Goal: Manage account settings

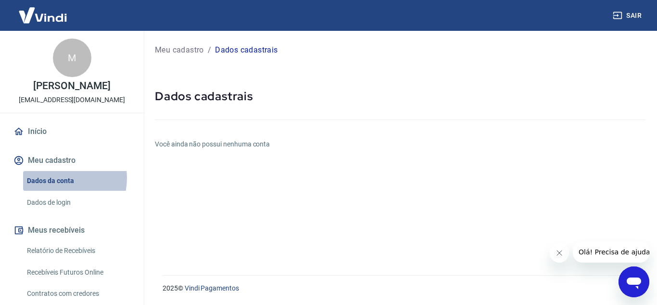
click at [60, 188] on link "Dados da conta" at bounding box center [77, 181] width 109 height 20
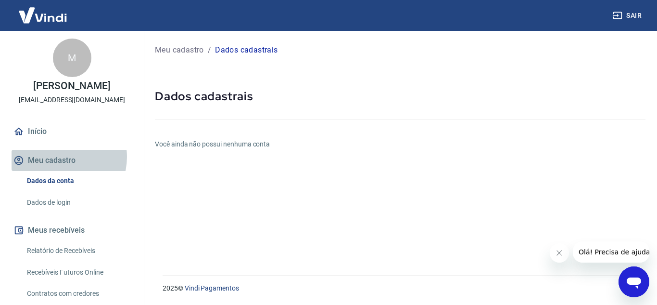
click at [61, 167] on button "Meu cadastro" at bounding box center [72, 160] width 121 height 21
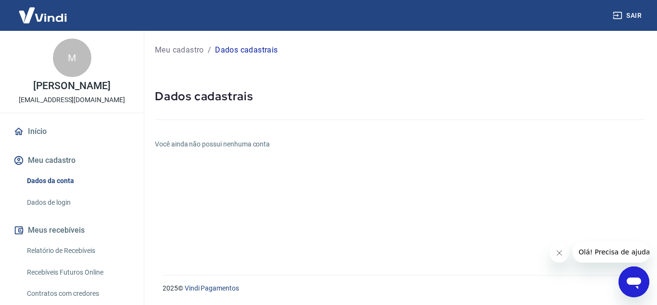
click at [633, 278] on icon "Abrir janela de mensagens" at bounding box center [634, 283] width 14 height 12
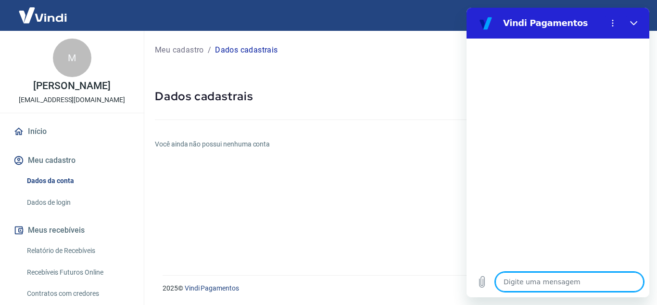
type textarea "B"
type textarea "x"
type textarea "Bo"
type textarea "x"
type textarea "Bom"
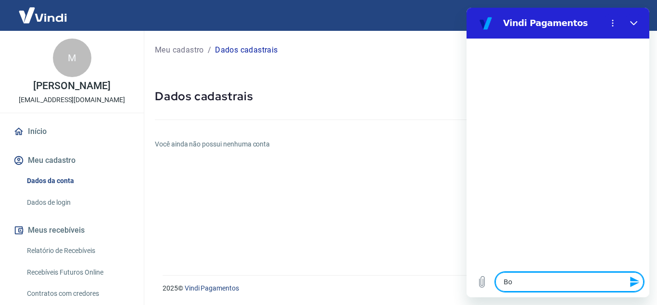
type textarea "x"
type textarea "Bom"
type textarea "x"
type textarea "Bom d"
type textarea "x"
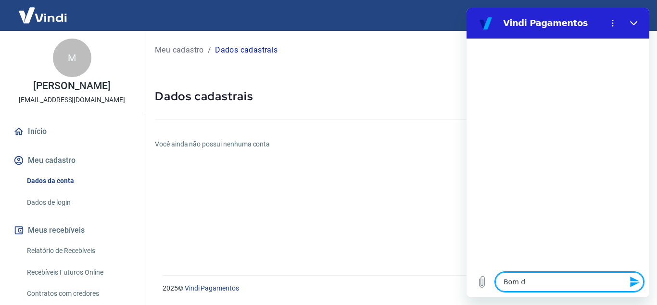
type textarea "Bom di"
type textarea "x"
type textarea "Bom dia"
type textarea "x"
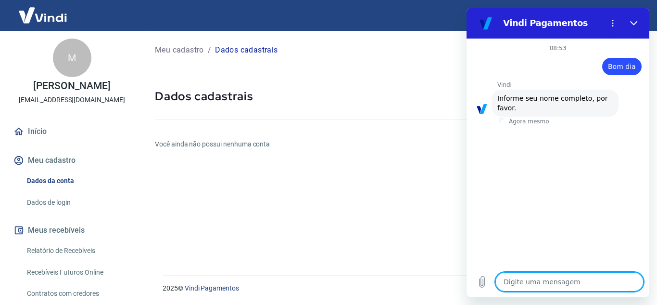
type textarea "M"
type textarea "x"
type textarea "Ma"
type textarea "x"
type textarea "Mar"
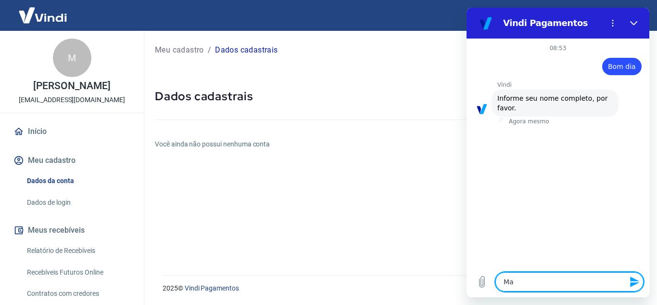
type textarea "x"
type textarea "[PERSON_NAME]"
type textarea "x"
type textarea "Marce"
type textarea "x"
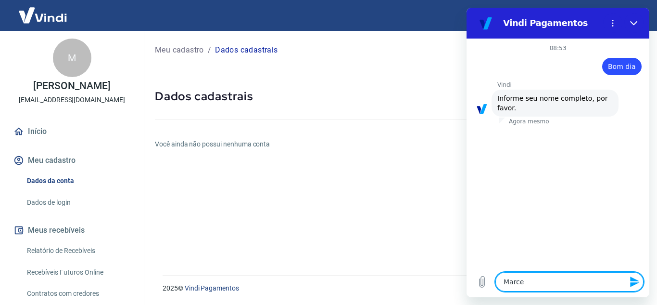
type textarea "[PERSON_NAME]"
type textarea "x"
type textarea "[PERSON_NAME]"
type textarea "x"
type textarea "[PERSON_NAME]"
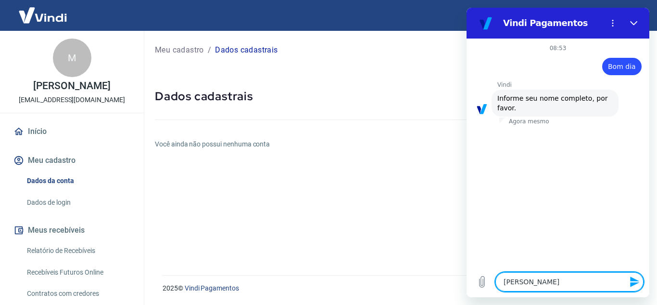
type textarea "x"
type textarea "[PERSON_NAME]"
type textarea "x"
type textarea "[PERSON_NAME]"
type textarea "x"
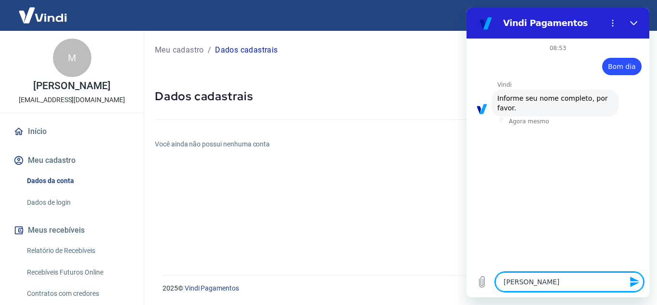
type textarea "[PERSON_NAME]"
type textarea "x"
type textarea "[PERSON_NAME]"
type textarea "x"
type textarea "[PERSON_NAME]"
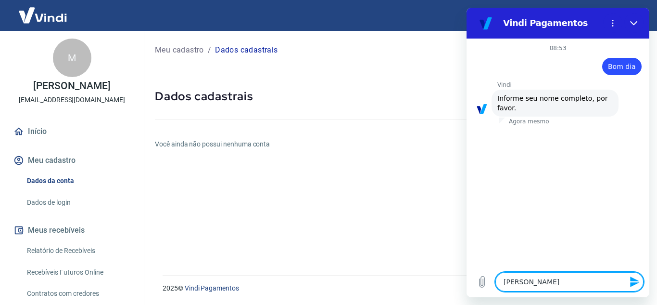
type textarea "x"
type textarea "[PERSON_NAME]"
type textarea "x"
type textarea "[PERSON_NAME]"
type textarea "x"
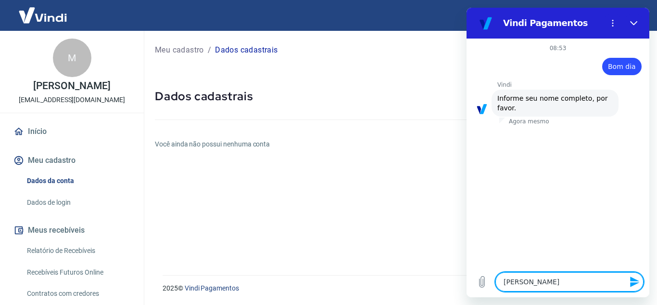
type textarea "[PERSON_NAME]"
type textarea "x"
type textarea "[PERSON_NAME]"
type textarea "x"
type textarea "[PERSON_NAME] d"
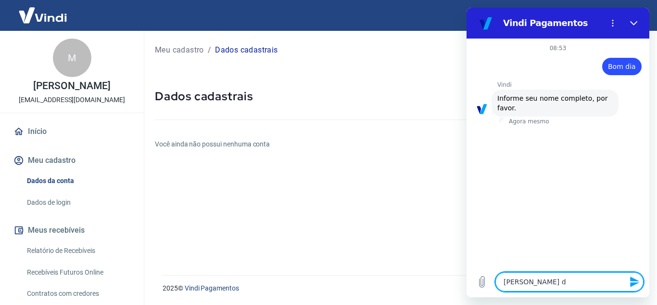
type textarea "x"
type textarea "[PERSON_NAME] da"
type textarea "x"
type textarea "[PERSON_NAME] da"
type textarea "x"
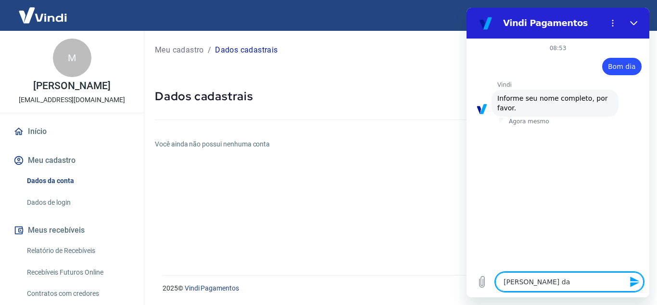
type textarea "[PERSON_NAME]"
type textarea "x"
type textarea "[PERSON_NAME] da Co"
type textarea "x"
type textarea "[PERSON_NAME] da Cos"
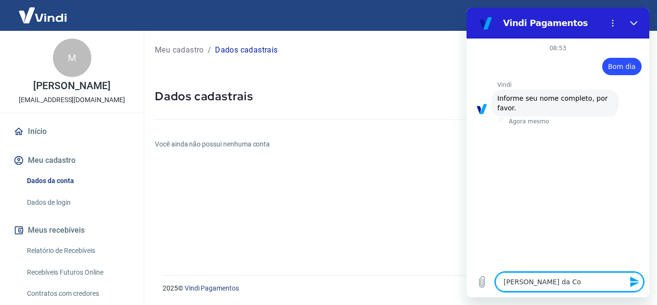
type textarea "x"
type textarea "[PERSON_NAME]"
type textarea "x"
type textarea "[PERSON_NAME]"
type textarea "x"
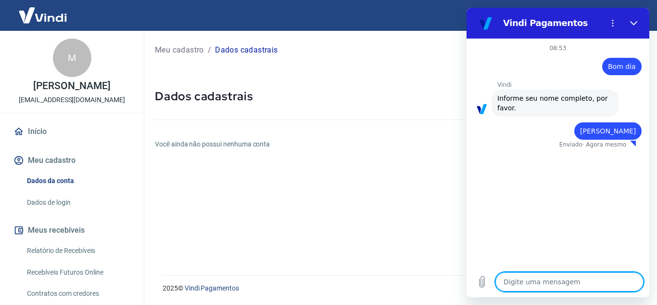
type textarea "x"
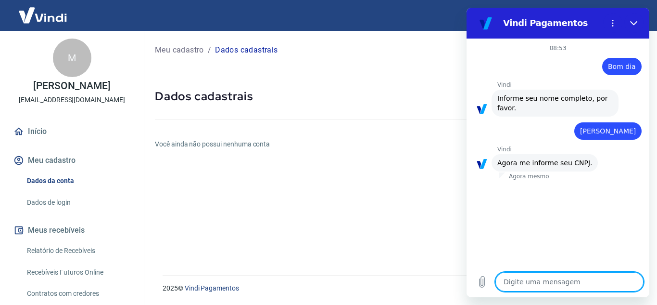
type textarea "5"
type textarea "x"
type textarea "55"
type textarea "x"
type textarea "55."
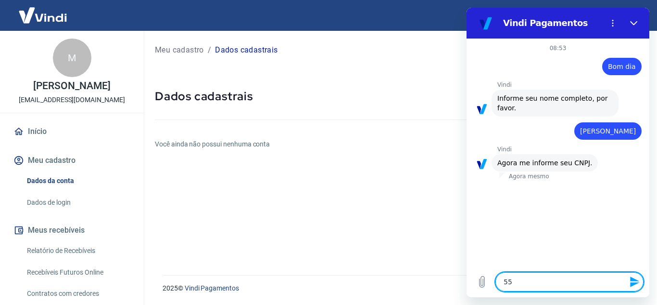
type textarea "x"
type textarea "55.4"
type textarea "x"
type textarea "55.49"
type textarea "x"
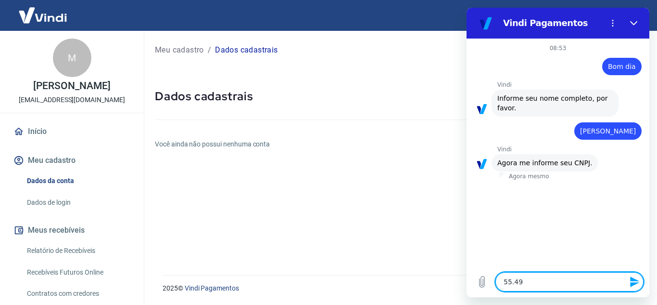
type textarea "55.499"
type textarea "x"
type textarea "55.499."
type textarea "x"
type textarea "55.499.8"
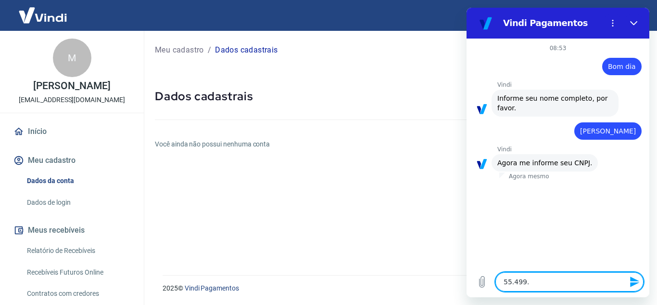
type textarea "x"
type textarea "55.499.81"
type textarea "x"
type textarea "55.499.815"
type textarea "x"
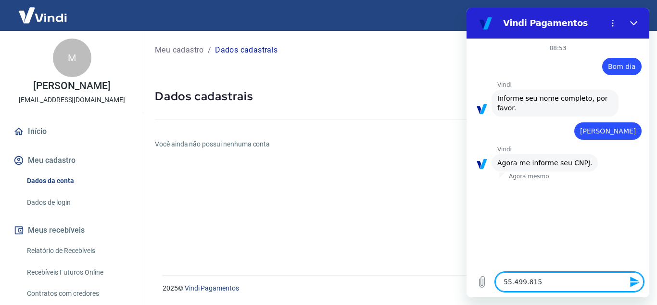
type textarea "55.499.815/"
type textarea "x"
type textarea "55.499.815/0"
type textarea "x"
type textarea "55.499.815/00"
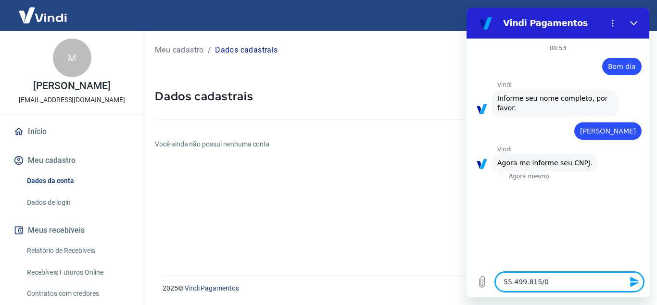
type textarea "x"
type textarea "55.499.815/000"
type textarea "x"
type textarea "55.499.815/0001"
type textarea "x"
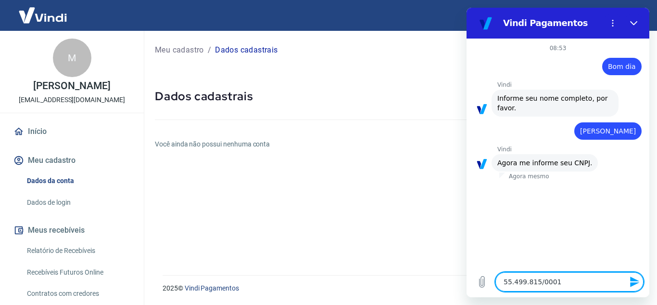
type textarea "55.499.815/0001-"
type textarea "x"
type textarea "55.499.815/0001-5"
type textarea "x"
type textarea "55.499.815/0001-59"
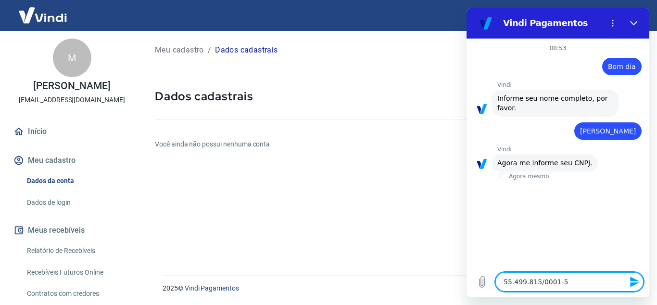
type textarea "x"
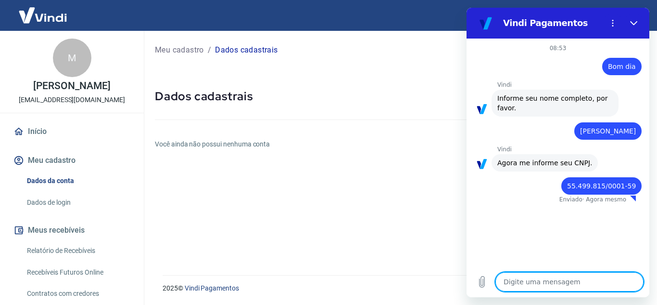
type textarea "x"
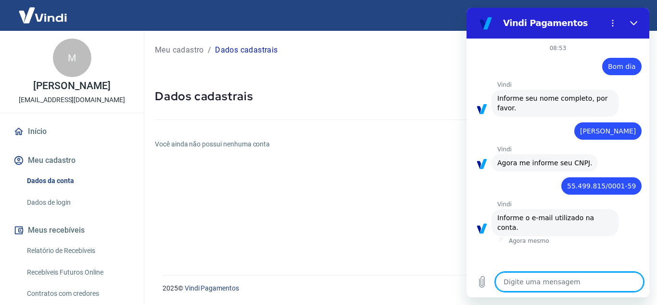
type textarea "l"
type textarea "x"
type textarea "le"
type textarea "x"
type textarea "leb"
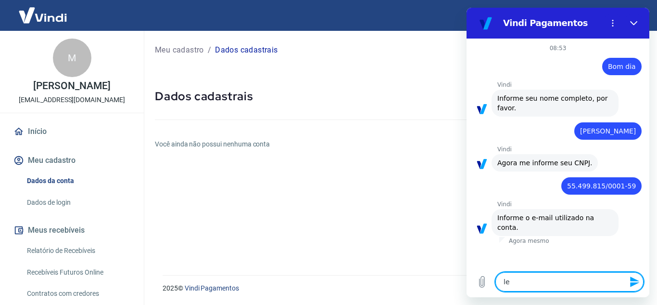
type textarea "x"
type textarea "lebl"
type textarea "x"
type textarea "leblo"
type textarea "x"
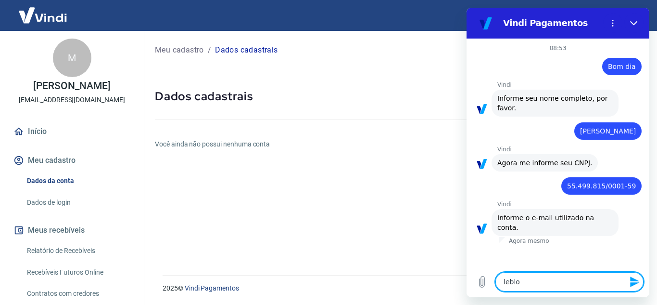
type textarea "leblom"
type textarea "x"
type textarea "leblomm"
type textarea "x"
type textarea "leblomm9"
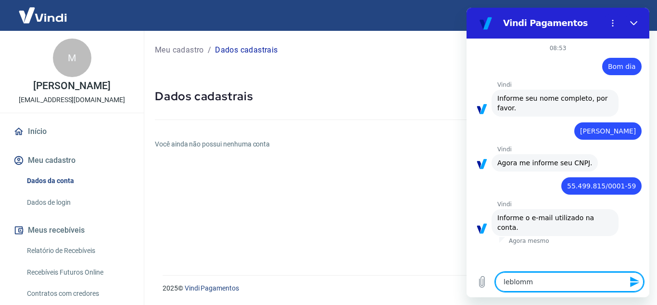
type textarea "x"
type textarea "leblomm9a"
type textarea "x"
type textarea "leblomm9a@"
type textarea "x"
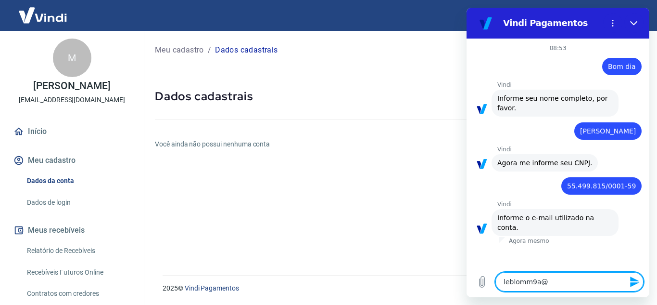
type textarea "leblomm9a@g"
type textarea "x"
type textarea "leblomm9a@gm"
type textarea "x"
type textarea "leblomm9a@gma"
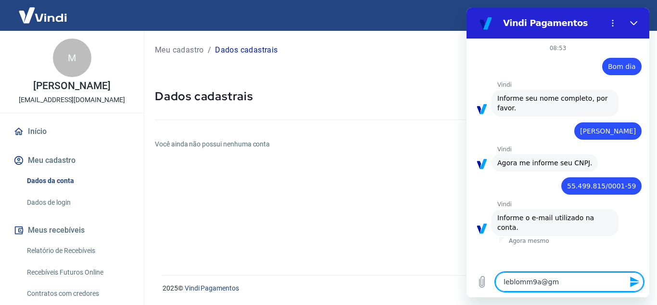
type textarea "x"
type textarea "leblomm9a@gmai"
type textarea "x"
type textarea "[EMAIL_ADDRESS]"
type textarea "x"
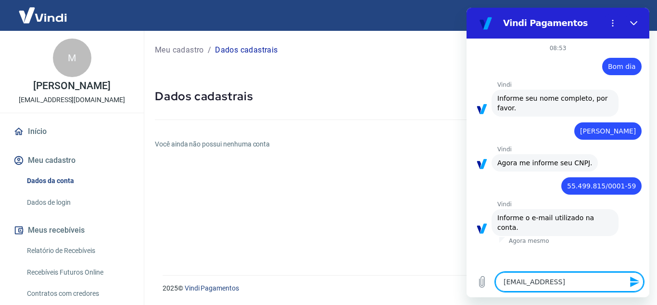
type textarea "[EMAIL_ADDRESS]."
type textarea "x"
type textarea "leblomm9a@gmail.c"
type textarea "x"
type textarea "[EMAIL_ADDRESS][DOMAIN_NAME]"
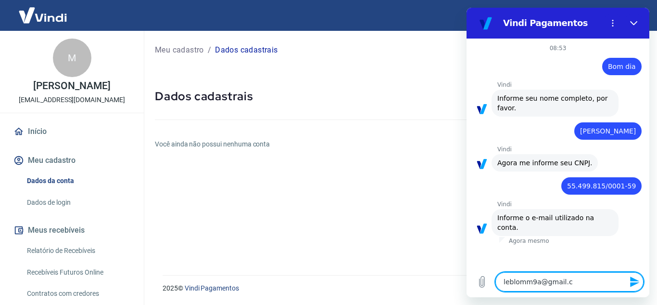
type textarea "x"
type textarea "[EMAIL_ADDRESS][DOMAIN_NAME]"
type textarea "x"
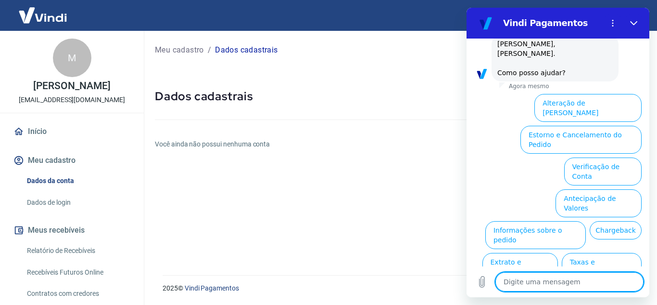
scroll to position [244, 0]
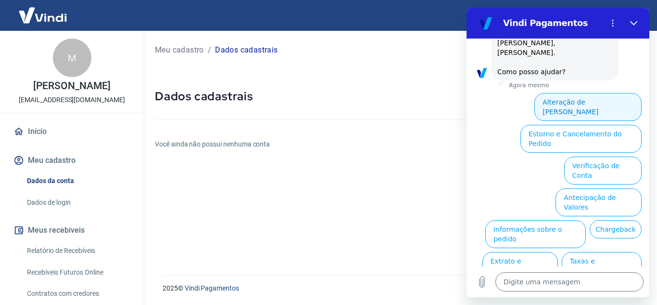
click at [586, 93] on button "Alteração de [PERSON_NAME]" at bounding box center [588, 107] width 107 height 28
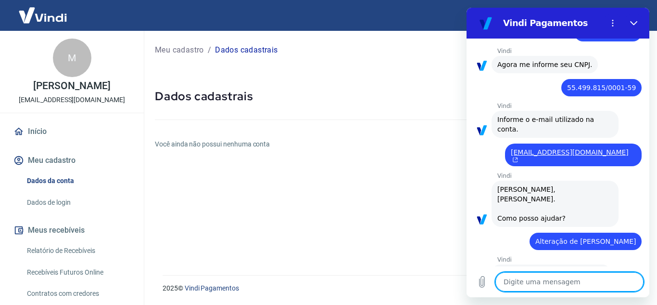
scroll to position [211, 0]
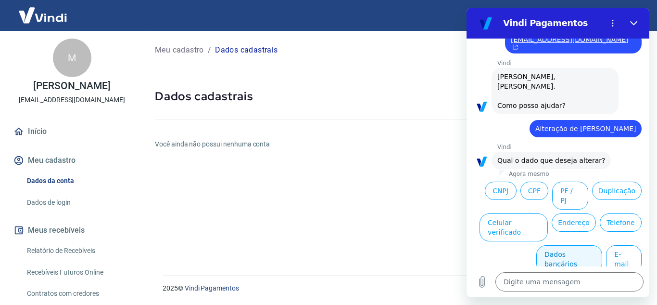
click at [567, 245] on button "Dados bancários" at bounding box center [570, 259] width 66 height 28
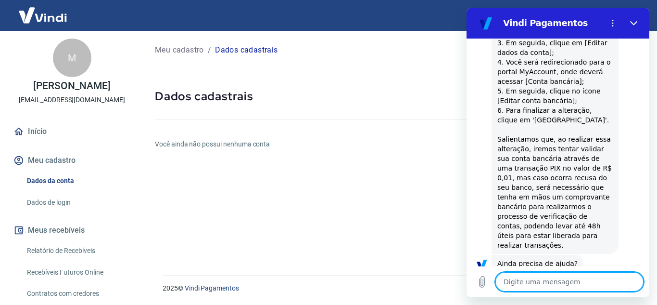
scroll to position [455, 0]
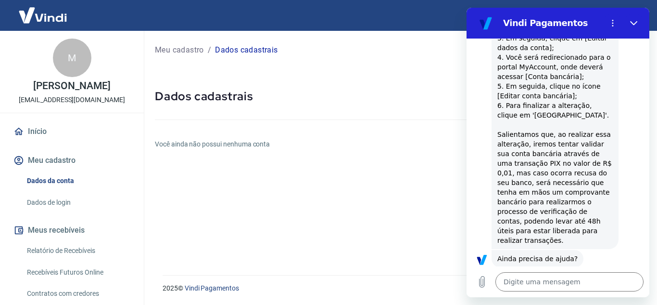
click at [591, 280] on button "Sim" at bounding box center [595, 289] width 28 height 18
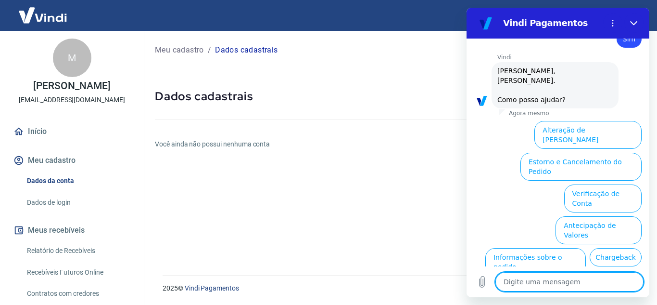
scroll to position [706, 0]
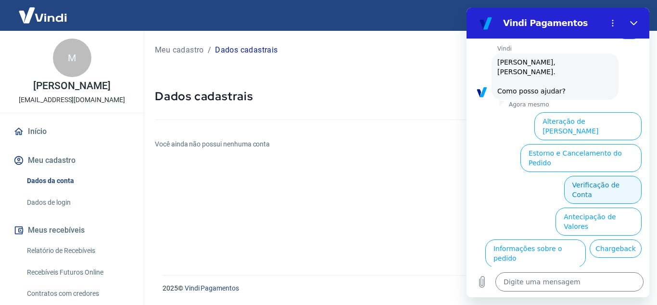
click at [598, 176] on button "Verificação de Conta" at bounding box center [602, 190] width 77 height 28
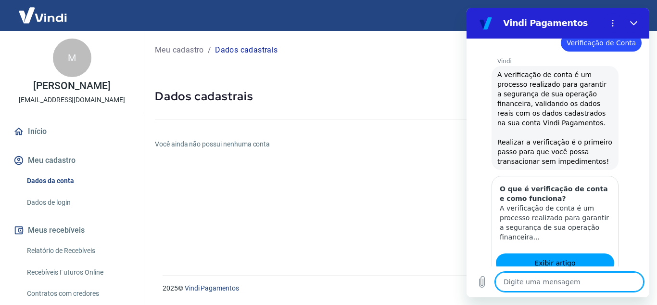
scroll to position [802, 0]
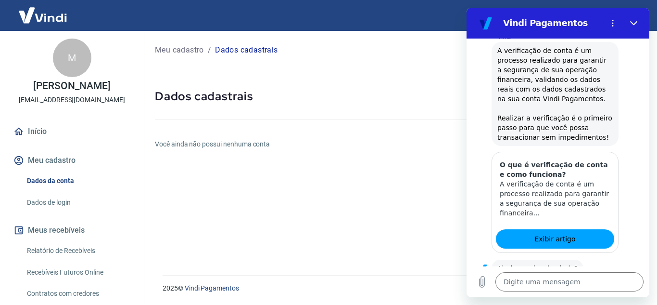
click at [585, 289] on button "Sim" at bounding box center [595, 298] width 28 height 18
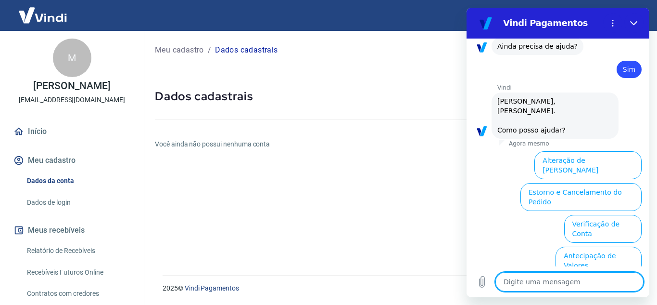
scroll to position [1053, 0]
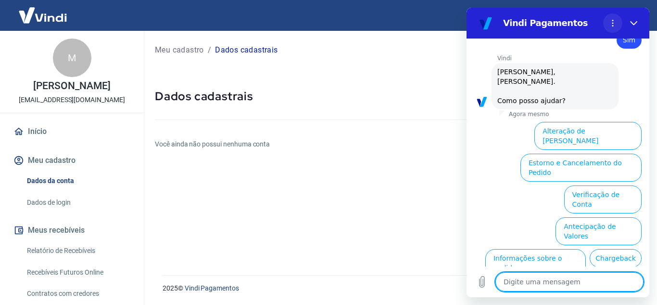
click at [613, 21] on icon "Menu de opções" at bounding box center [613, 23] width 8 height 8
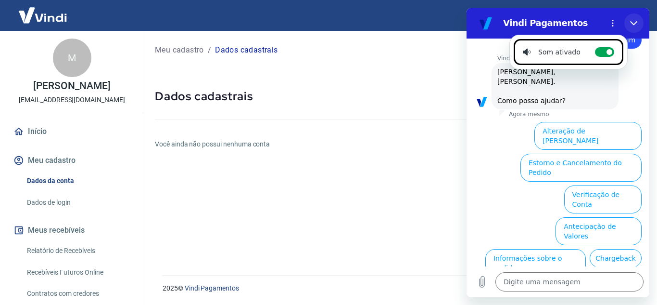
click at [633, 23] on icon "Fechar" at bounding box center [634, 23] width 8 height 8
type textarea "x"
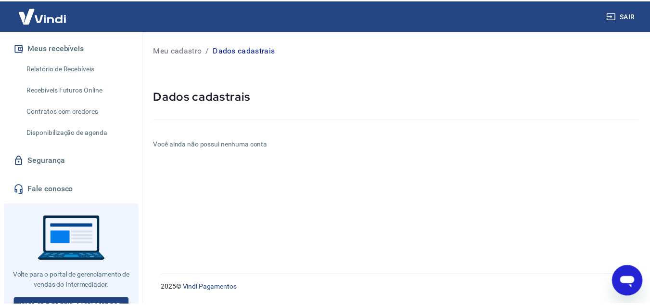
scroll to position [186, 0]
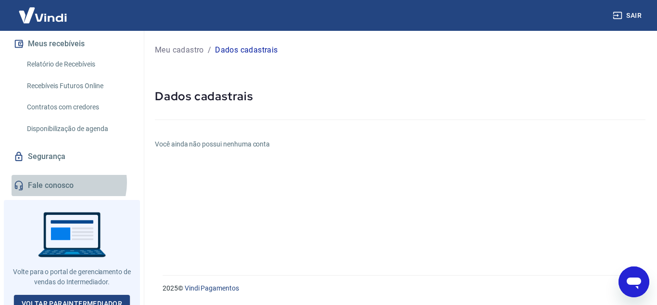
click at [63, 192] on link "Fale conosco" at bounding box center [72, 185] width 121 height 21
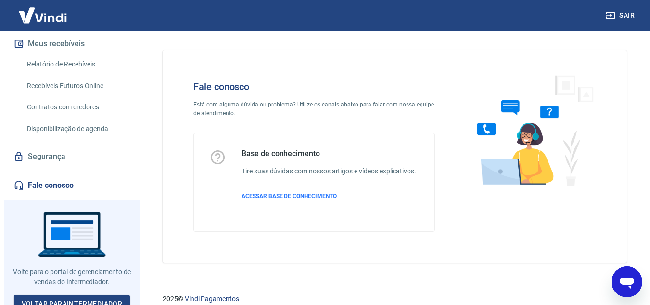
scroll to position [11, 0]
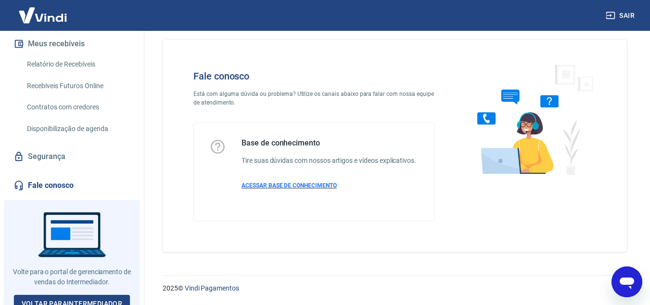
click at [278, 181] on p "ACESSAR BASE DE CONHECIMENTO" at bounding box center [329, 185] width 175 height 9
